Goal: Find specific page/section: Find specific page/section

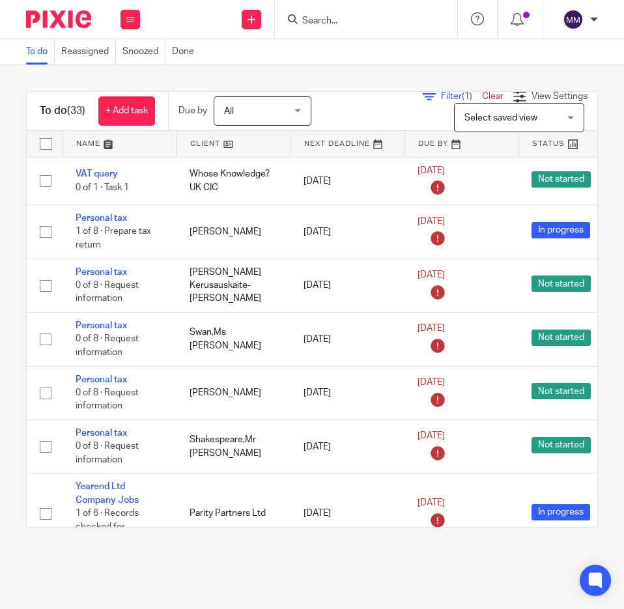
click at [314, 26] on input "Search" at bounding box center [359, 22] width 117 height 12
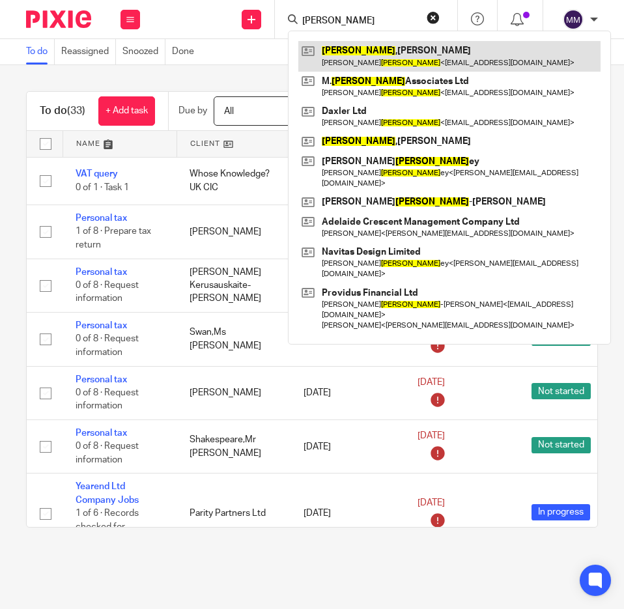
type input "[PERSON_NAME]"
click at [353, 51] on link at bounding box center [449, 56] width 302 height 30
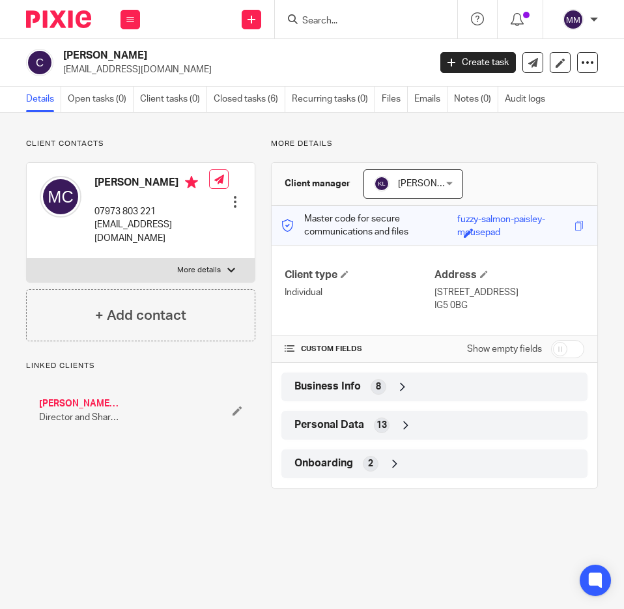
click at [359, 401] on div "Business Info 8" at bounding box center [434, 386] width 306 height 29
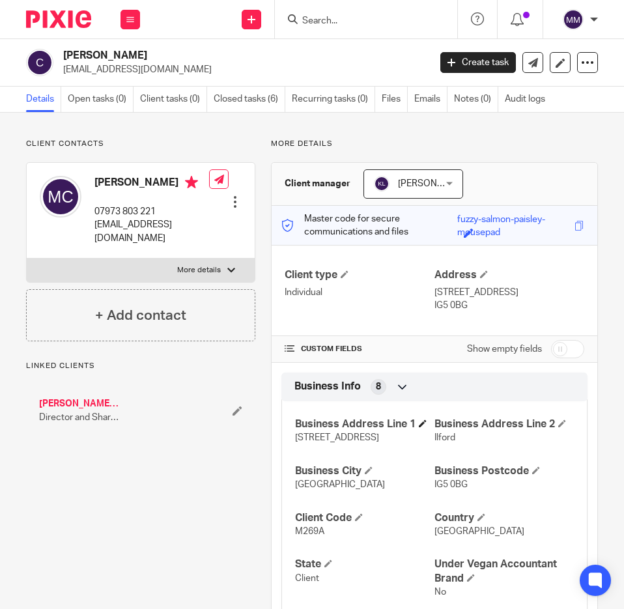
click at [347, 431] on h4 "Business Address Line 1" at bounding box center [364, 424] width 139 height 14
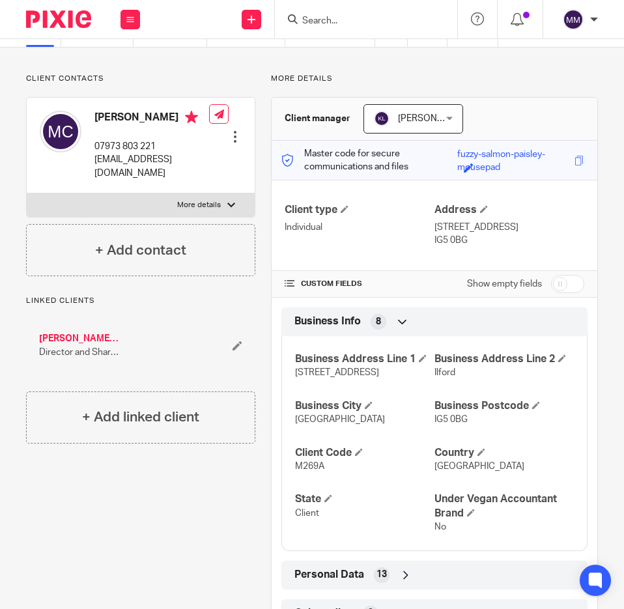
click at [391, 586] on div "Personal Data 13" at bounding box center [434, 575] width 286 height 22
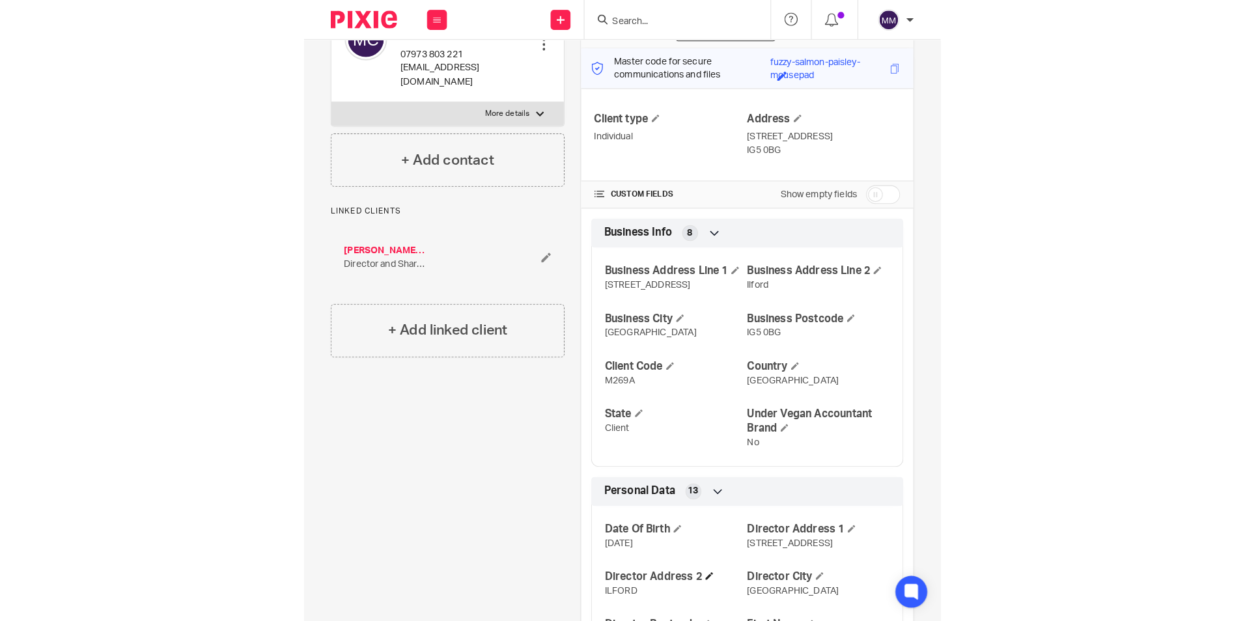
scroll to position [130, 0]
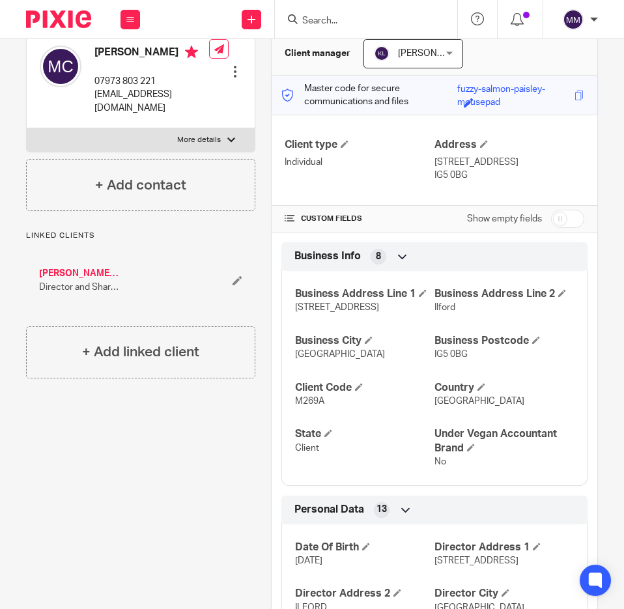
click at [589, 225] on div "Client contacts Michael Cohen 07973 803 221 mcohen.qs@gmail.com Edit contact Cr…" at bounding box center [312, 460] width 624 height 957
drag, startPoint x: 595, startPoint y: 311, endPoint x: 581, endPoint y: 193, distance: 119.3
click at [581, 193] on div "Client contacts Michael Cohen 07973 803 221 mcohen.qs@gmail.com Edit contact Cr…" at bounding box center [312, 460] width 624 height 957
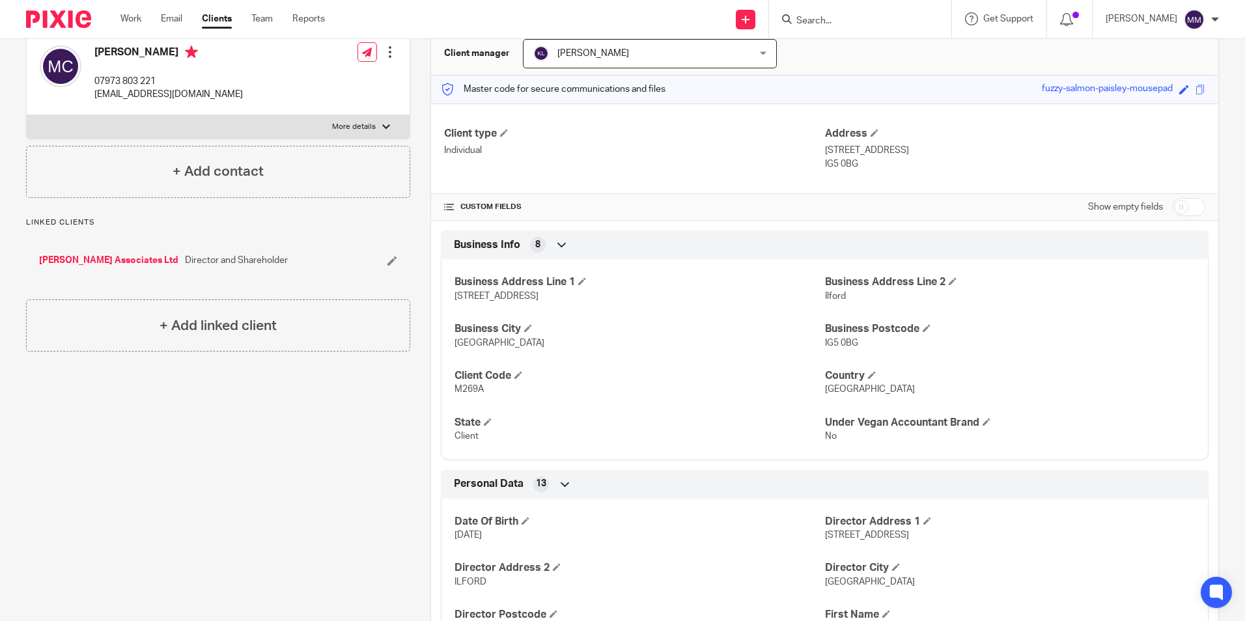
drag, startPoint x: 800, startPoint y: 147, endPoint x: 863, endPoint y: 163, distance: 65.1
click at [623, 163] on div "Client type Individual Address 32 ABBOTSWOOD GARDENS, ILFORD, ESSEX IG5 0BG" at bounding box center [824, 149] width 787 height 91
drag, startPoint x: 813, startPoint y: 130, endPoint x: 820, endPoint y: 175, distance: 45.4
click at [623, 176] on div "Client type Individual Address 32 ABBOTSWOOD GARDENS, ILFORD, ESSEX IG5 0BG" at bounding box center [824, 149] width 787 height 91
click at [623, 156] on p "32 ABBOTSWOOD GARDENS, ILFORD, ESSEX" at bounding box center [1015, 150] width 380 height 13
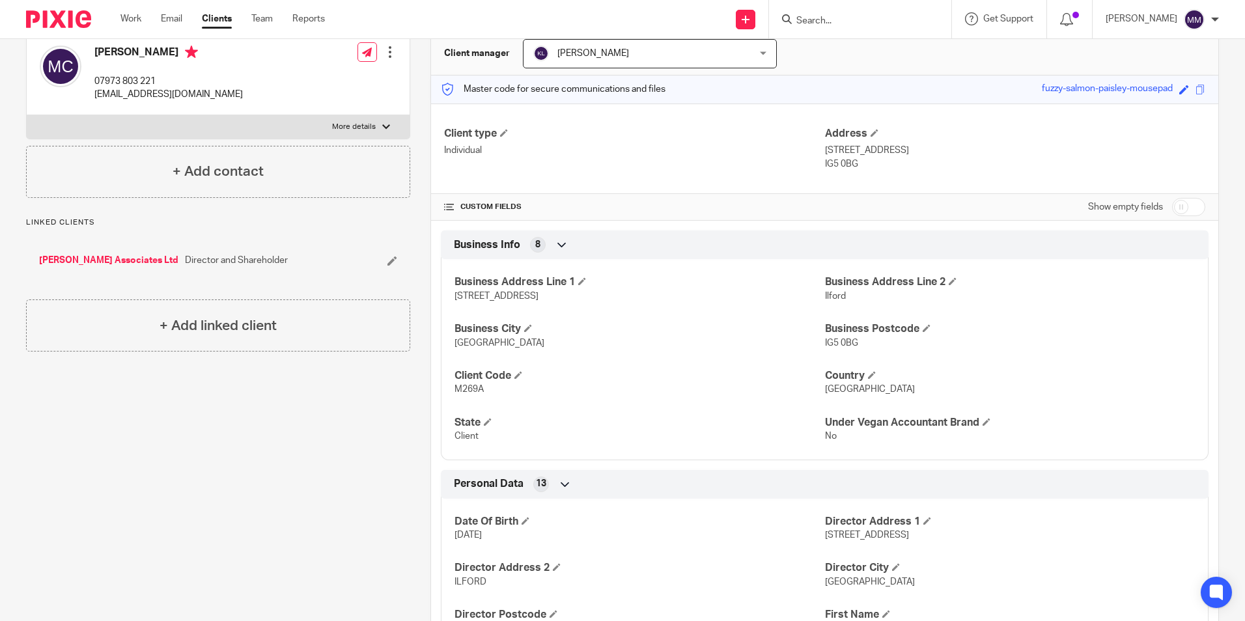
drag, startPoint x: 827, startPoint y: 160, endPoint x: 828, endPoint y: 176, distance: 15.7
click at [623, 170] on p "IG5 0BG" at bounding box center [1015, 164] width 380 height 13
drag, startPoint x: 811, startPoint y: 170, endPoint x: 800, endPoint y: 141, distance: 31.0
click at [623, 141] on div "Client type Individual Address 32 ABBOTSWOOD GARDENS, ILFORD, ESSEX IG5 0BG" at bounding box center [824, 149] width 787 height 91
drag, startPoint x: 800, startPoint y: 141, endPoint x: 792, endPoint y: 139, distance: 8.2
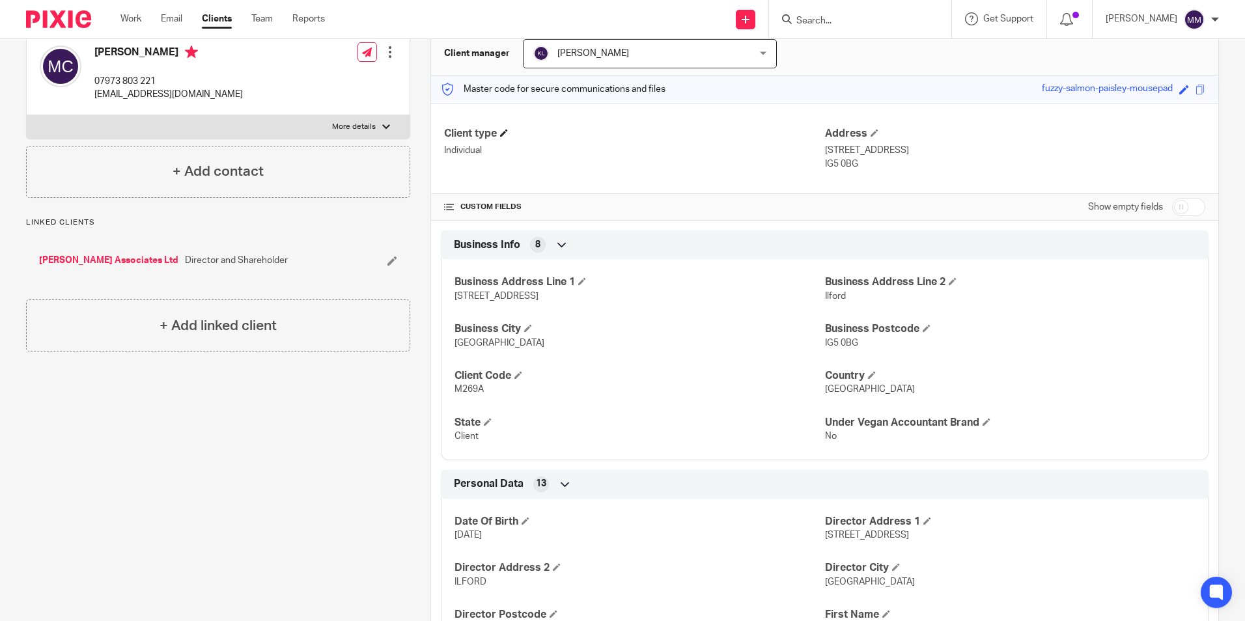
click at [623, 138] on h4 "Client type" at bounding box center [634, 134] width 380 height 14
drag, startPoint x: 819, startPoint y: 127, endPoint x: 852, endPoint y: 160, distance: 46.5
click at [623, 160] on div "Address 32 ABBOTSWOOD GARDENS, ILFORD, ESSEX IG5 0BG" at bounding box center [1015, 149] width 380 height 44
click at [111, 380] on div "Client contacts Michael Cohen 07973 803 221 mcohen.qs@gmail.com Edit contact Cr…" at bounding box center [208, 448] width 404 height 880
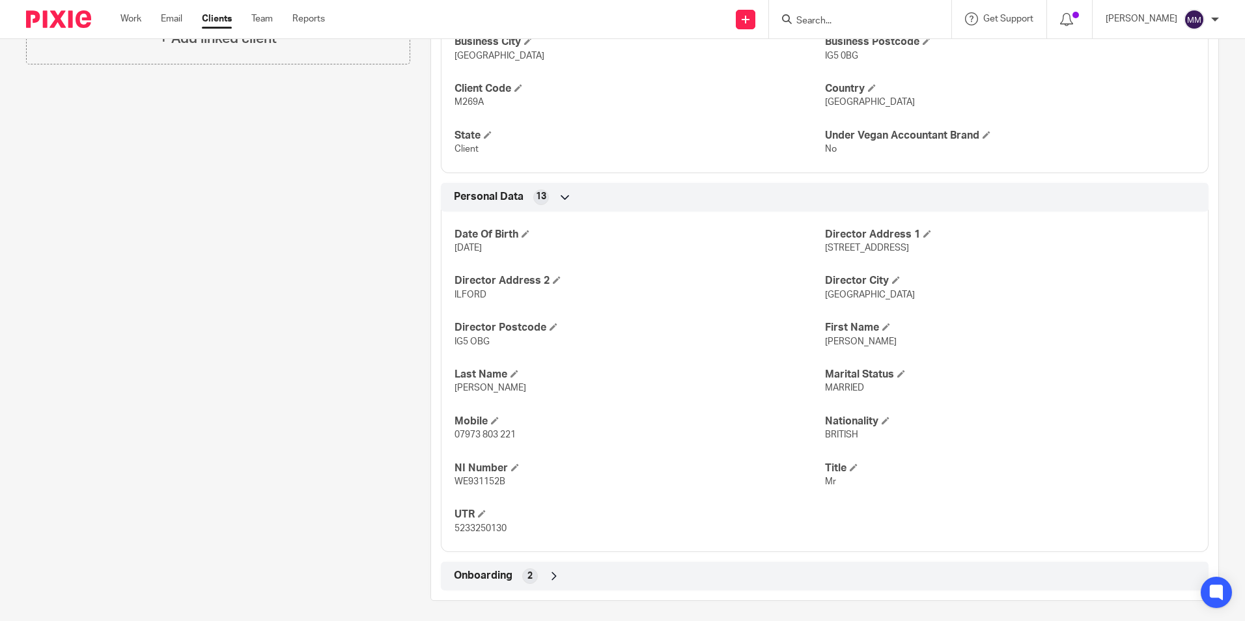
scroll to position [423, 0]
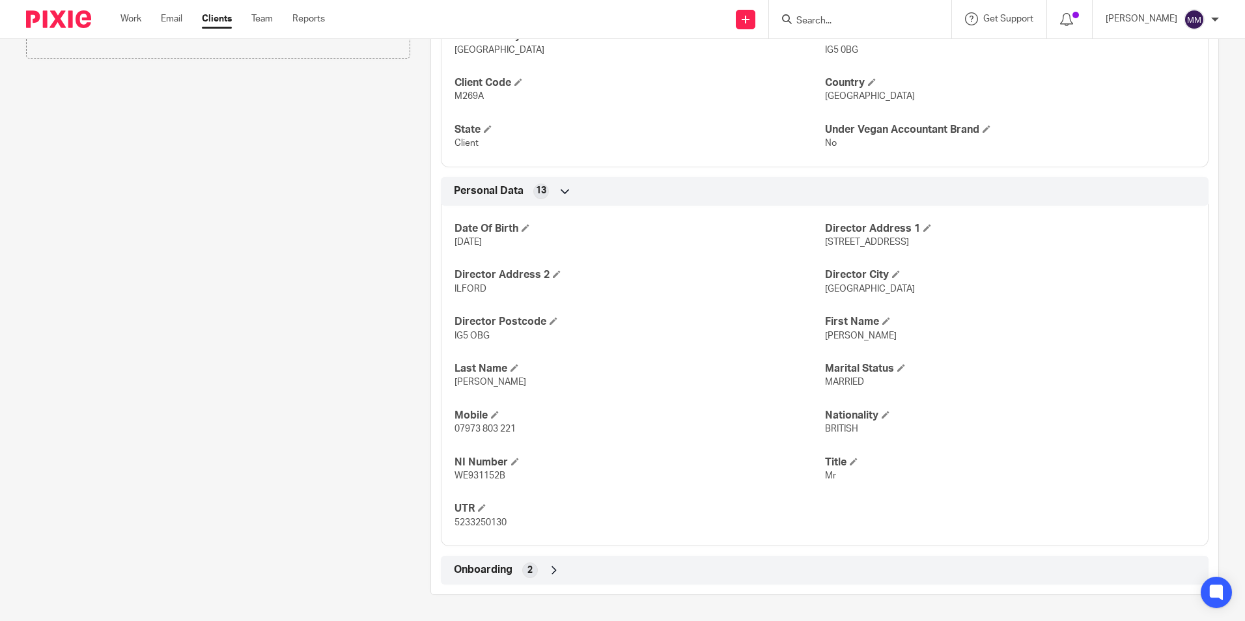
click at [623, 153] on div "Client contacts Michael Cohen 07973 803 221 mcohen.qs@gmail.com Edit contact Cr…" at bounding box center [622, 155] width 1245 height 932
click at [623, 166] on div "Client contacts Michael Cohen 07973 803 221 mcohen.qs@gmail.com Edit contact Cr…" at bounding box center [622, 155] width 1245 height 932
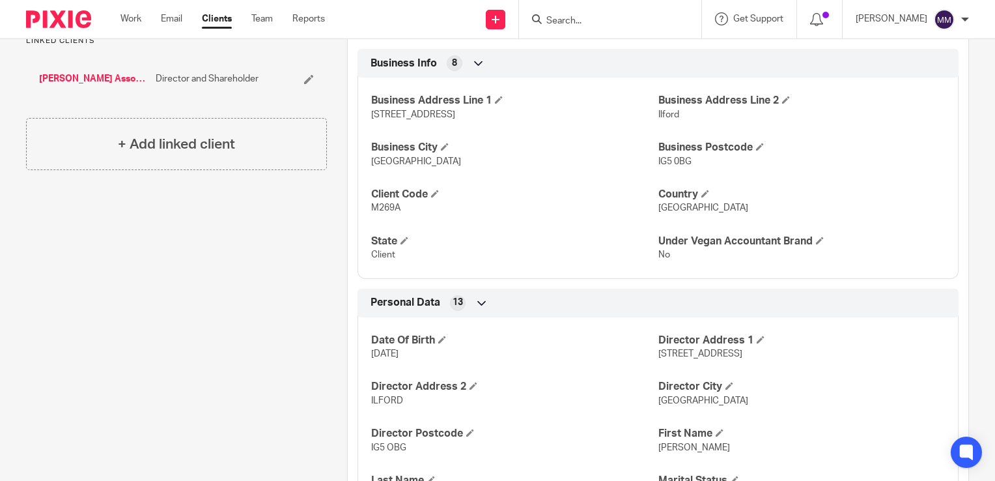
scroll to position [312, 0]
